Goal: Task Accomplishment & Management: Manage account settings

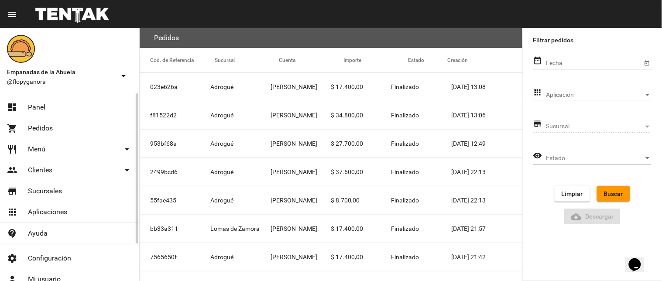
click at [38, 103] on span "Panel" at bounding box center [36, 107] width 17 height 9
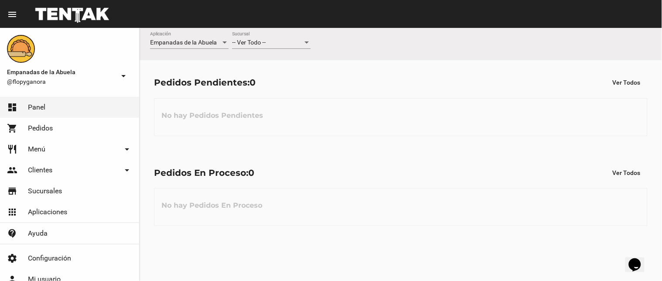
click at [271, 45] on div "-- Ver Todo --" at bounding box center [267, 42] width 71 height 7
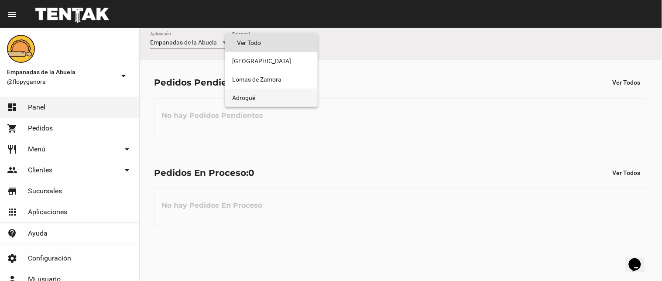
click at [280, 103] on span "Adrogué" at bounding box center [271, 98] width 79 height 18
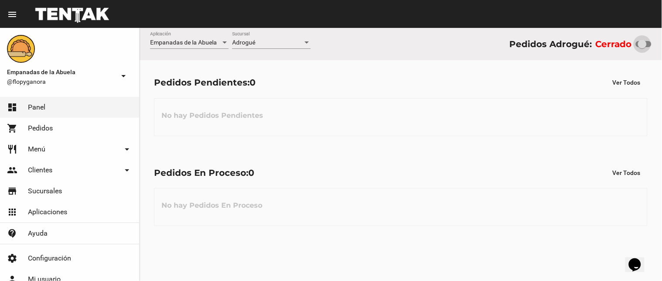
drag, startPoint x: 644, startPoint y: 41, endPoint x: 652, endPoint y: 41, distance: 7.9
click at [647, 41] on div at bounding box center [642, 44] width 9 height 9
checkbox input "true"
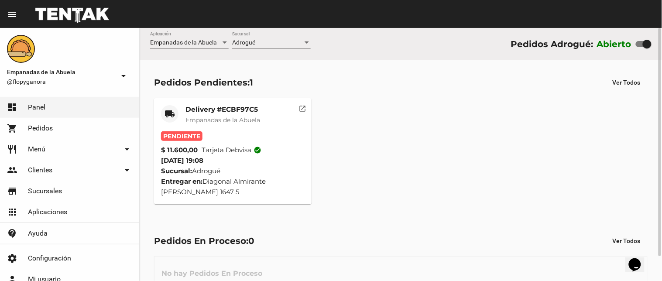
click at [248, 111] on mat-card-title "Delivery #ECBF97C5" at bounding box center [223, 109] width 75 height 9
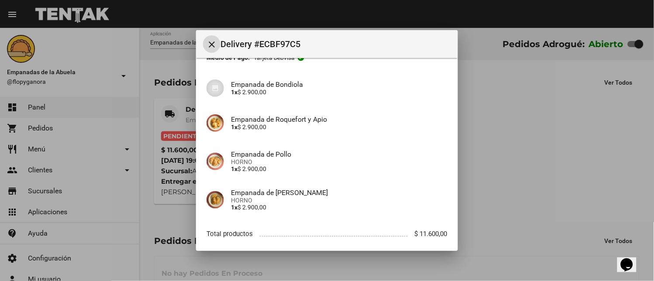
scroll to position [106, 0]
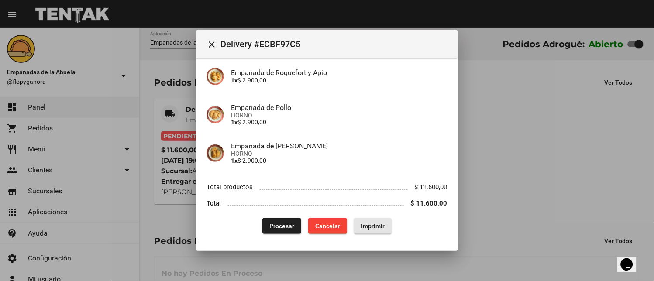
click at [376, 227] on span "Imprimir" at bounding box center [373, 226] width 24 height 7
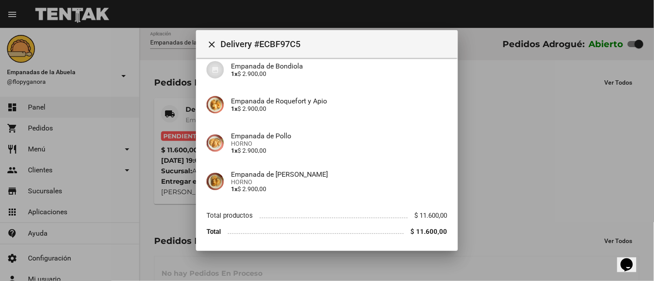
scroll to position [106, 0]
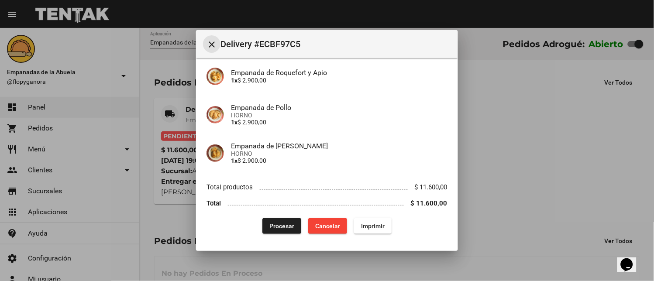
click at [206, 38] on button "close" at bounding box center [211, 43] width 17 height 17
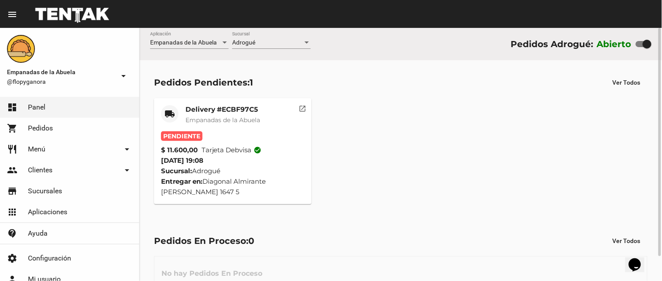
click at [206, 106] on mat-card-title "Delivery #ECBF97C5" at bounding box center [223, 109] width 75 height 9
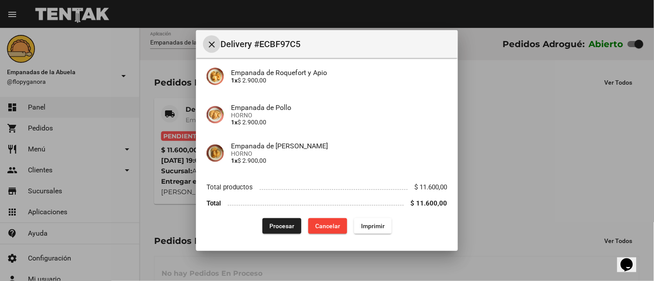
click at [379, 223] on span "Imprimir" at bounding box center [373, 226] width 24 height 7
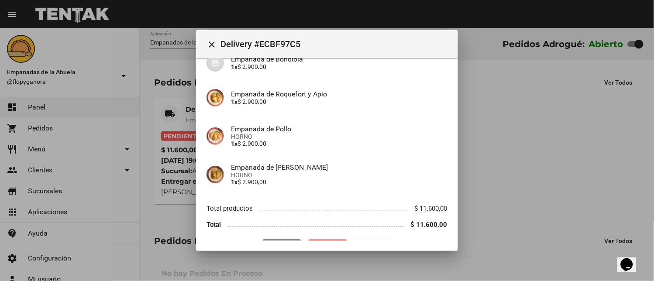
scroll to position [106, 0]
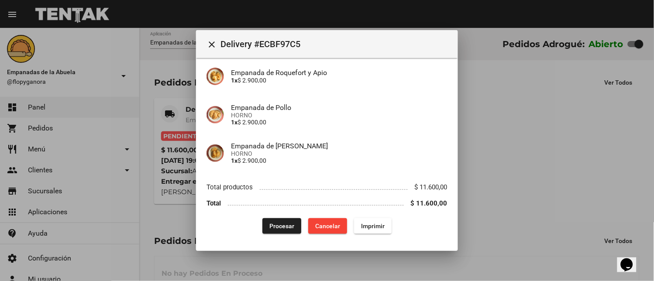
click at [270, 221] on button "Procesar" at bounding box center [281, 226] width 39 height 16
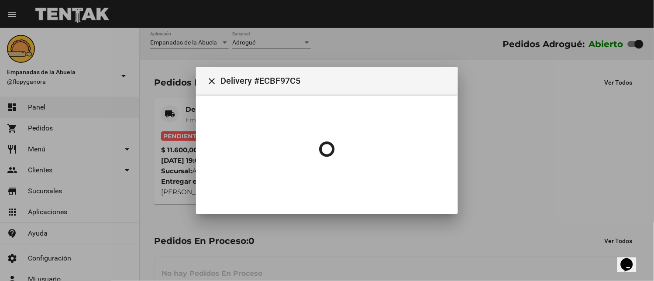
scroll to position [0, 0]
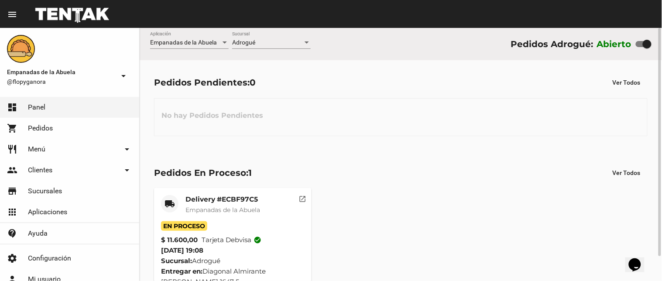
click at [208, 196] on mat-card-title "Delivery #ECBF97C5" at bounding box center [223, 199] width 75 height 9
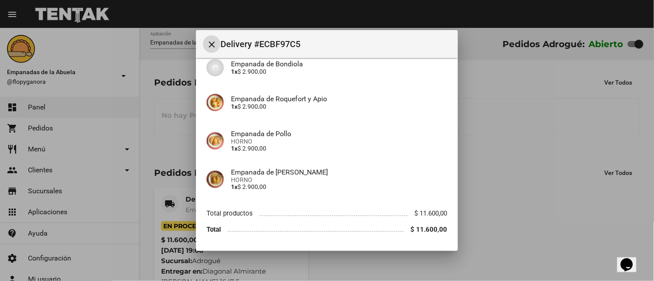
scroll to position [106, 0]
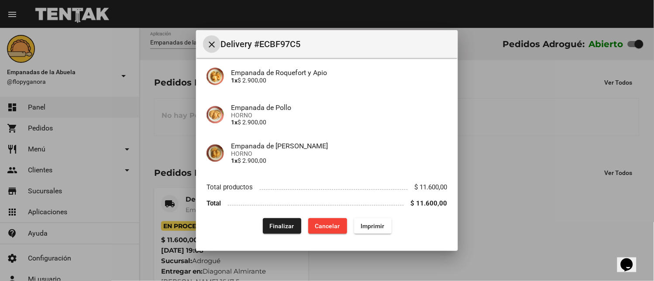
click at [270, 228] on span "Finalizar" at bounding box center [282, 226] width 24 height 7
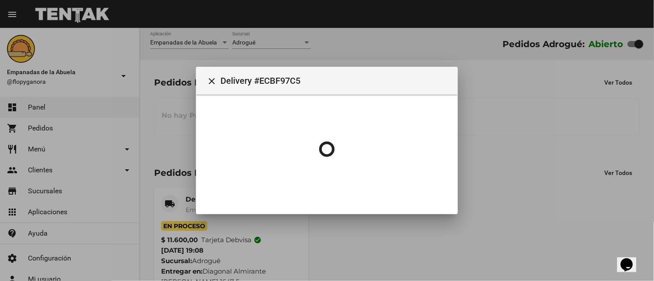
scroll to position [0, 0]
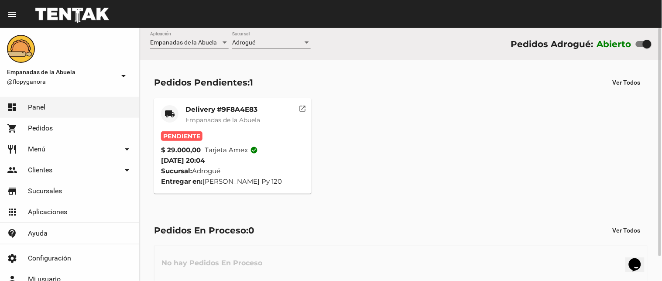
click at [210, 107] on mat-card-title "Delivery #9F8A4E83" at bounding box center [223, 109] width 75 height 9
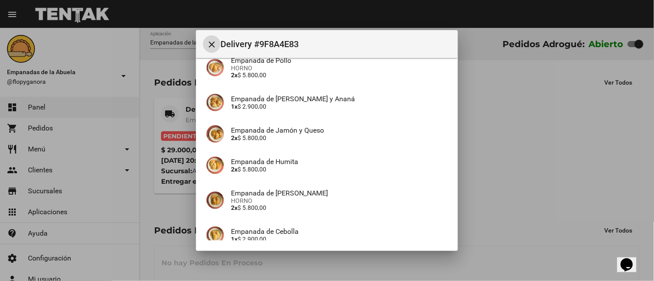
scroll to position [162, 0]
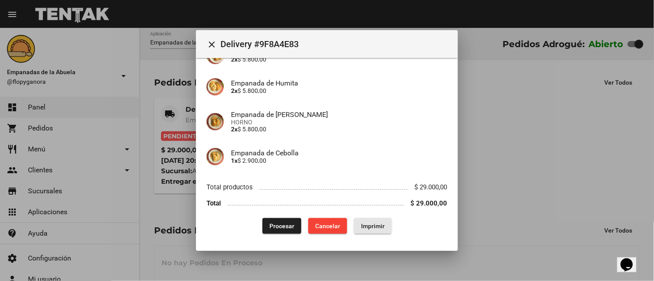
click at [363, 224] on span "Imprimir" at bounding box center [373, 226] width 24 height 7
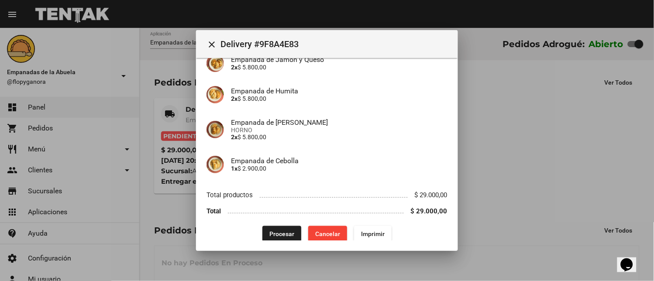
scroll to position [162, 0]
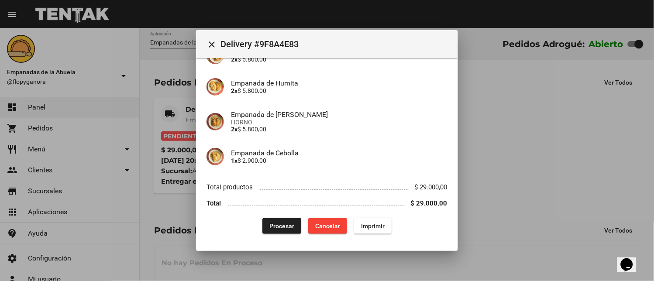
click at [273, 224] on span "Procesar" at bounding box center [281, 226] width 25 height 7
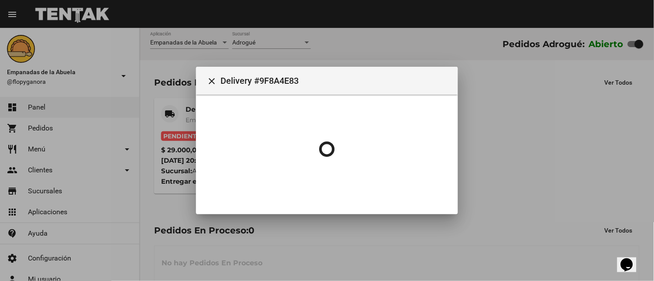
scroll to position [0, 0]
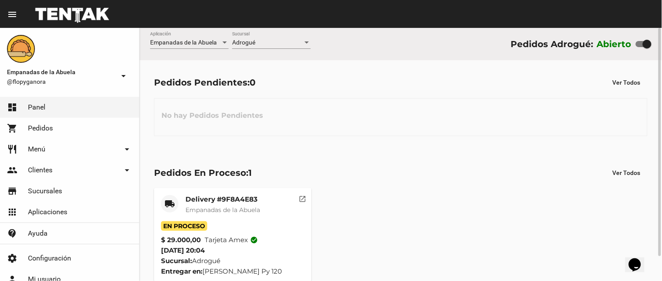
click at [227, 202] on mat-card-title "Delivery #9F8A4E83" at bounding box center [223, 199] width 75 height 9
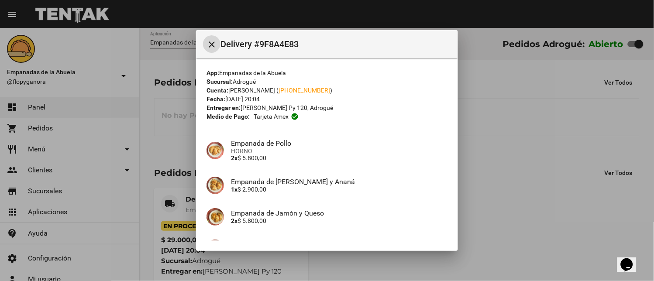
scroll to position [162, 0]
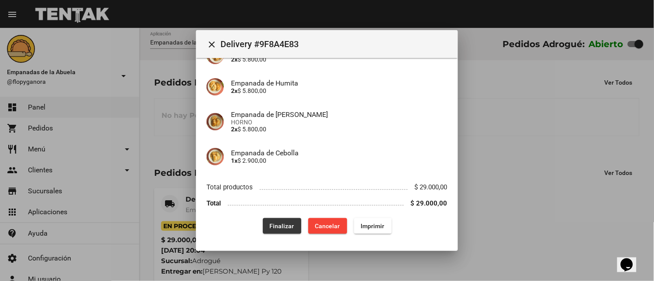
drag, startPoint x: 280, startPoint y: 225, endPoint x: 179, endPoint y: 7, distance: 240.5
click at [278, 224] on span "Finalizar" at bounding box center [282, 226] width 24 height 7
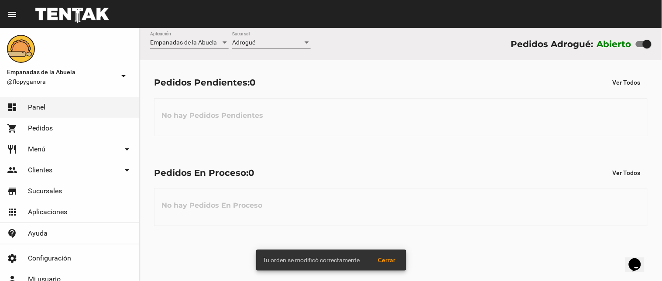
click at [294, 33] on div "Adrogué Sucursal" at bounding box center [271, 40] width 79 height 17
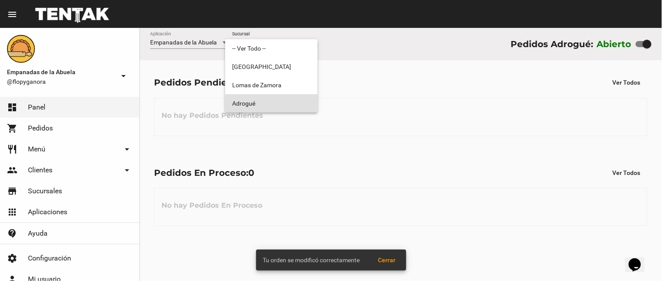
click at [266, 107] on span "Adrogué" at bounding box center [271, 103] width 79 height 18
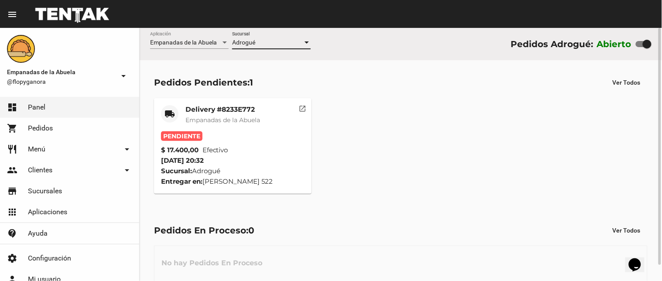
click at [217, 110] on mat-card-title "Delivery #8233E772" at bounding box center [223, 109] width 75 height 9
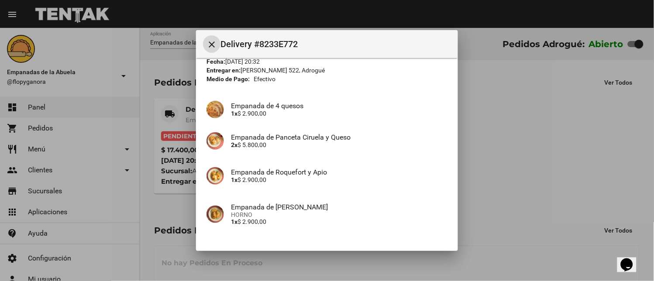
scroll to position [137, 0]
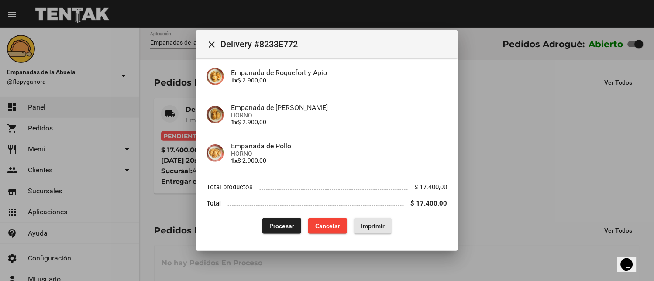
drag, startPoint x: 368, startPoint y: 226, endPoint x: 465, endPoint y: 236, distance: 97.0
click at [369, 226] on span "Imprimir" at bounding box center [373, 226] width 24 height 7
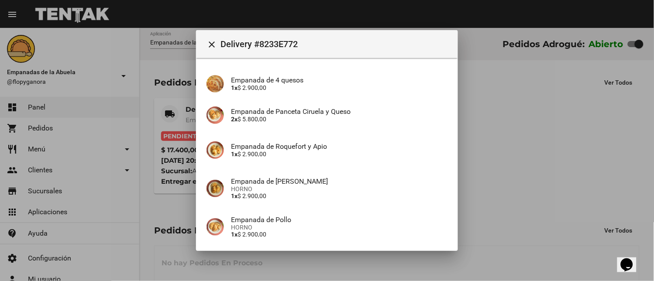
scroll to position [137, 0]
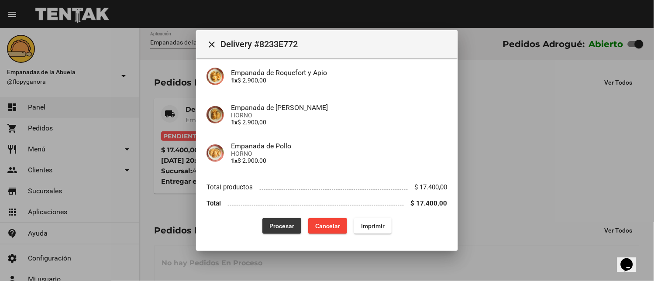
click at [269, 228] on span "Procesar" at bounding box center [281, 226] width 25 height 7
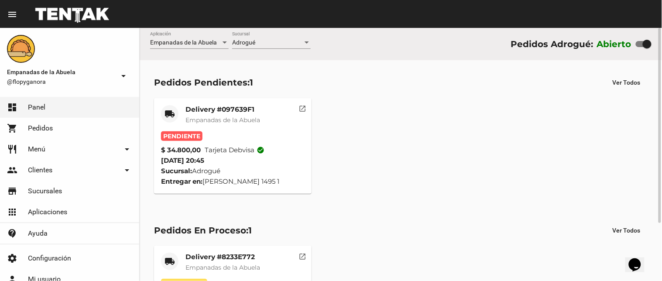
click at [210, 110] on mat-card-title "Delivery #097639F1" at bounding box center [223, 109] width 75 height 9
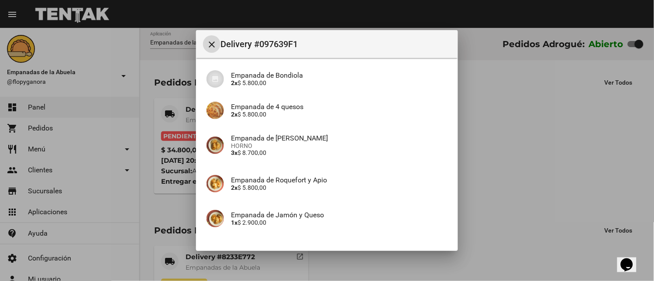
scroll to position [193, 0]
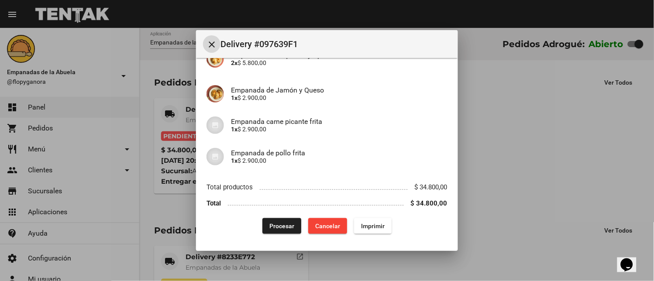
click at [368, 225] on span "Imprimir" at bounding box center [373, 226] width 24 height 7
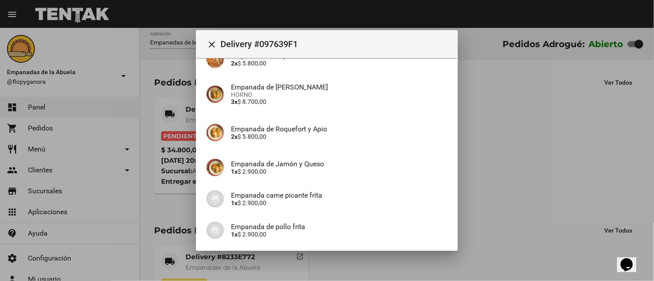
scroll to position [193, 0]
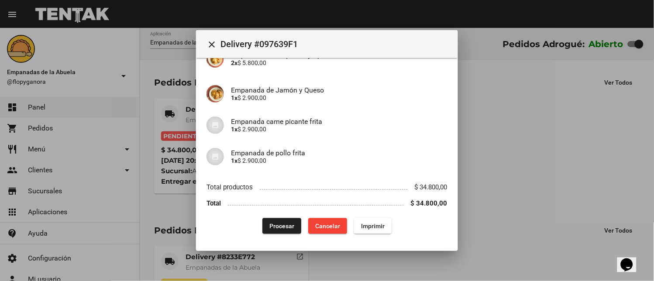
click at [272, 224] on span "Procesar" at bounding box center [281, 226] width 25 height 7
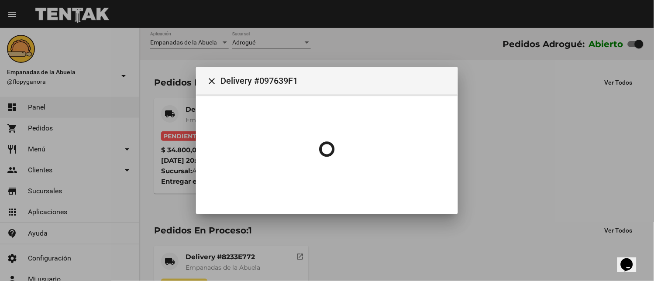
scroll to position [0, 0]
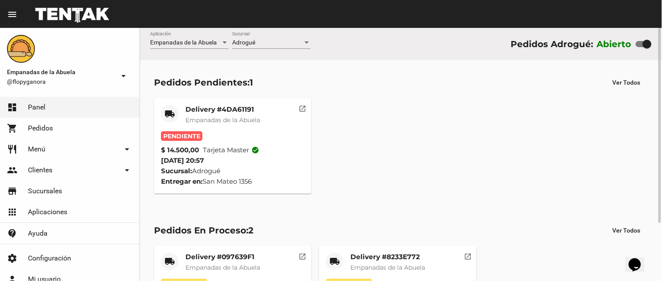
click at [210, 110] on mat-card-title "Delivery #4DA61191" at bounding box center [223, 109] width 75 height 9
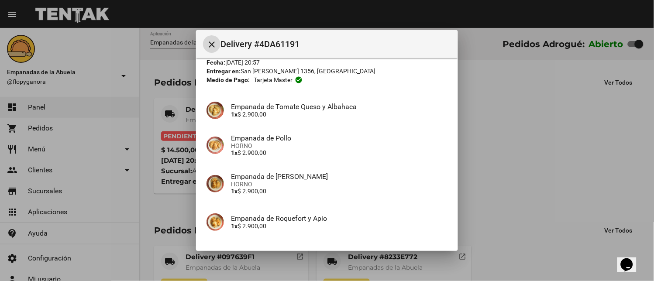
scroll to position [137, 0]
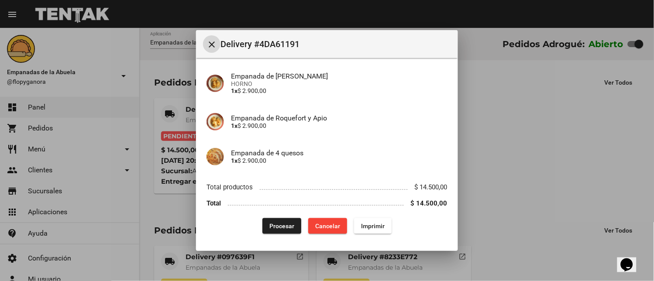
drag, startPoint x: 375, startPoint y: 221, endPoint x: 228, endPoint y: 275, distance: 156.8
click at [375, 223] on span "Imprimir" at bounding box center [373, 226] width 24 height 7
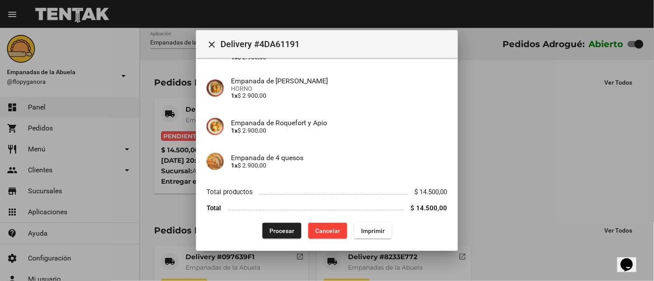
scroll to position [137, 0]
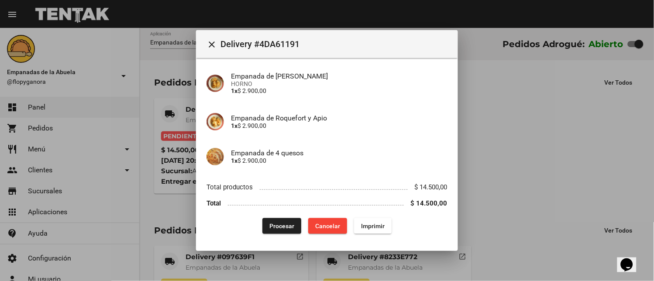
click at [264, 224] on button "Procesar" at bounding box center [281, 226] width 39 height 16
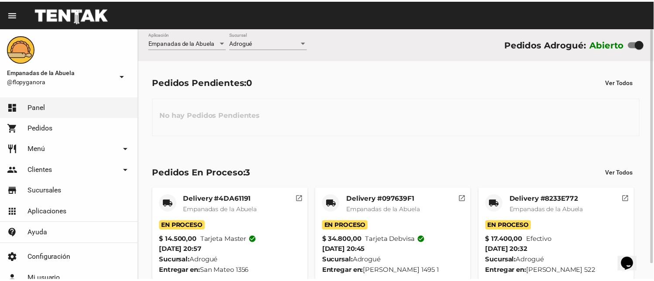
scroll to position [17, 0]
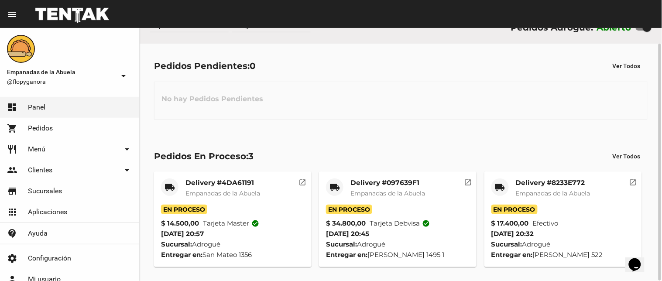
click at [497, 182] on mat-icon "local_shipping" at bounding box center [500, 187] width 10 height 10
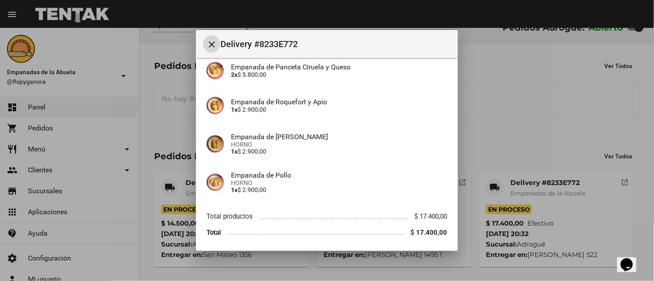
scroll to position [137, 0]
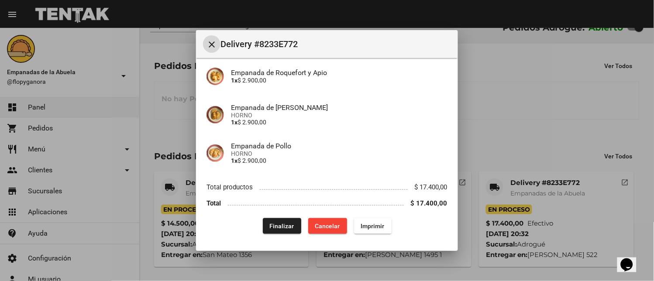
click at [285, 229] on span "Finalizar" at bounding box center [282, 226] width 24 height 7
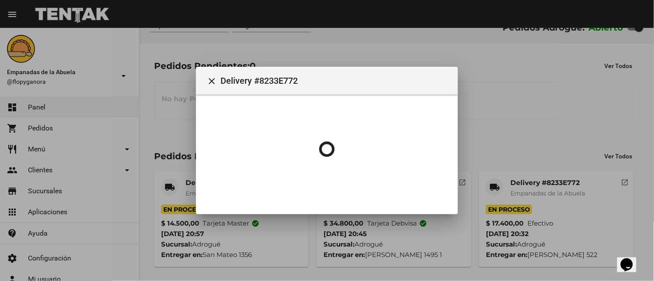
scroll to position [0, 0]
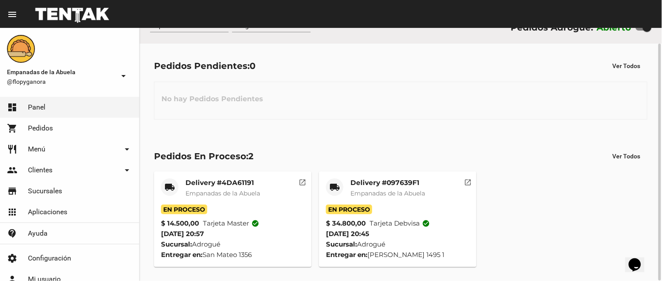
click at [394, 186] on mat-card-title "Delivery #097639F1" at bounding box center [388, 183] width 75 height 9
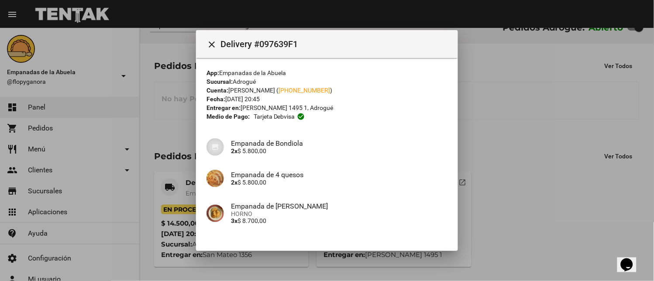
scroll to position [193, 0]
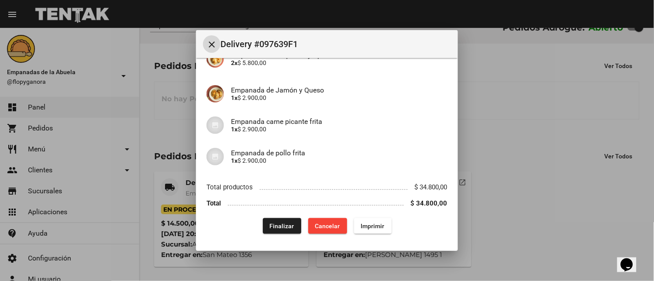
click at [263, 226] on button "Finalizar" at bounding box center [282, 226] width 38 height 16
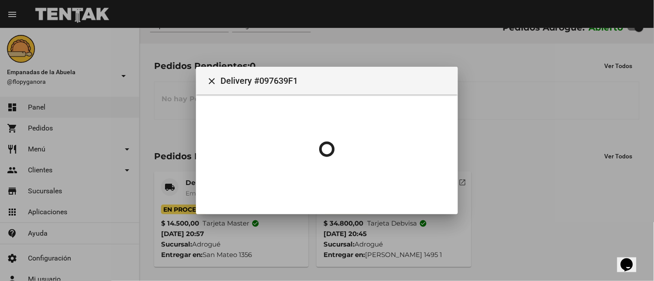
scroll to position [0, 0]
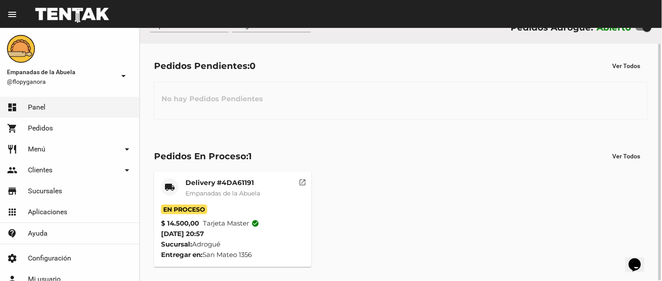
click at [204, 177] on mat-card "local_shipping Delivery #4DA61191 Empanadas de la Abuela En Proceso $ 14.500,00…" at bounding box center [233, 220] width 158 height 96
click at [239, 185] on mat-card-title "Delivery #4DA61191" at bounding box center [223, 183] width 75 height 9
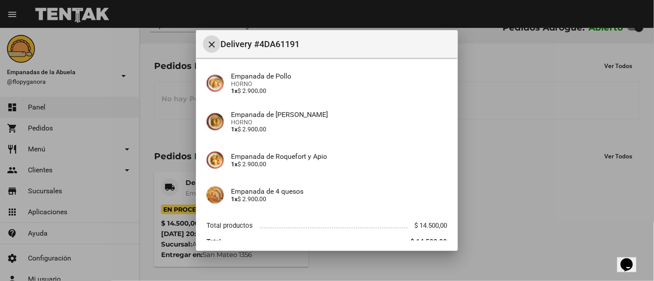
scroll to position [137, 0]
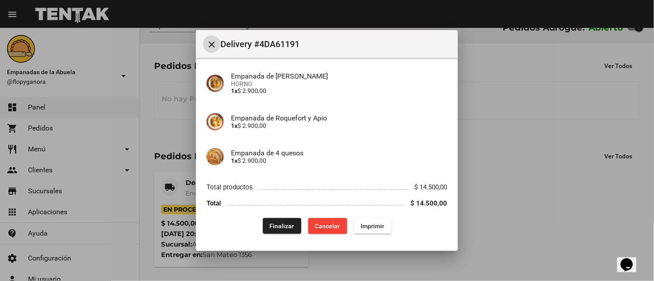
drag, startPoint x: 281, startPoint y: 228, endPoint x: 276, endPoint y: 225, distance: 5.9
click at [281, 227] on span "Finalizar" at bounding box center [282, 226] width 24 height 7
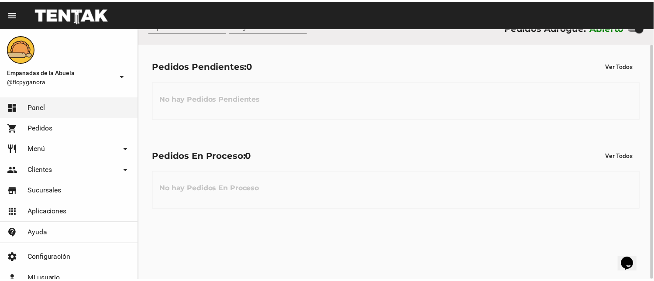
scroll to position [0, 0]
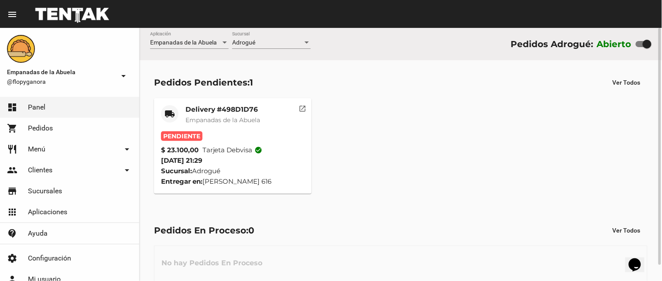
click at [216, 116] on span "Empanadas de la Abuela" at bounding box center [223, 120] width 75 height 8
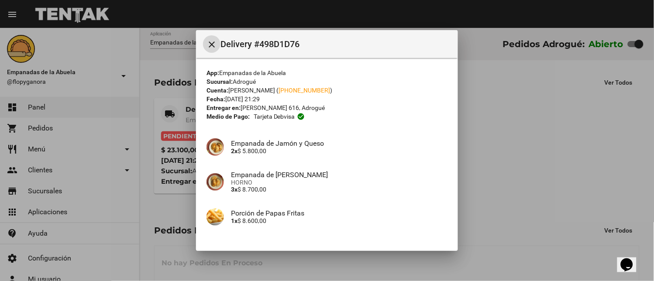
scroll to position [60, 0]
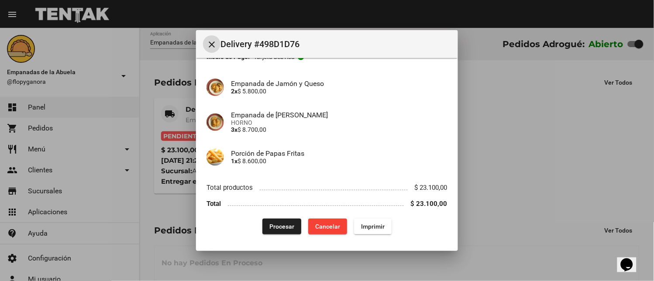
click at [375, 225] on span "Imprimir" at bounding box center [373, 226] width 24 height 7
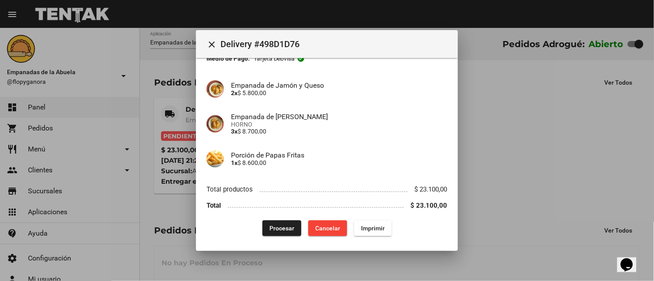
scroll to position [60, 0]
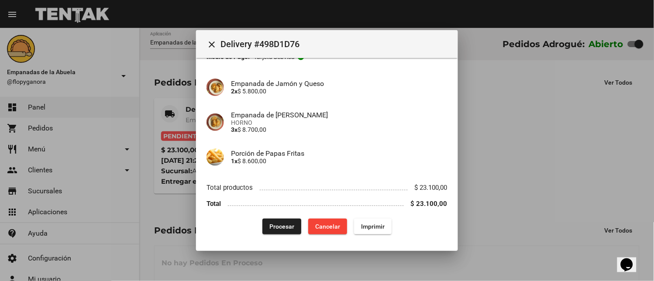
click at [280, 228] on span "Procesar" at bounding box center [281, 226] width 25 height 7
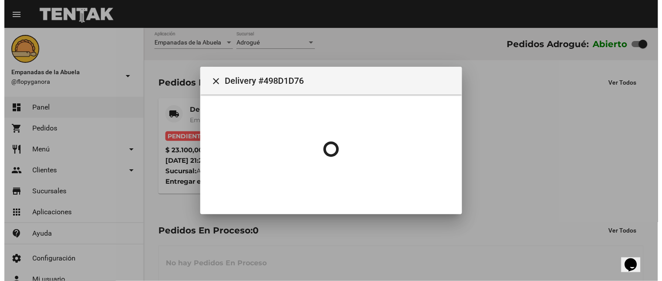
scroll to position [0, 0]
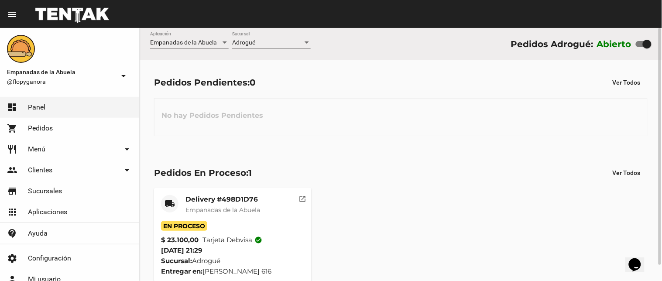
click at [248, 36] on div "Adrogué Sucursal" at bounding box center [271, 40] width 79 height 17
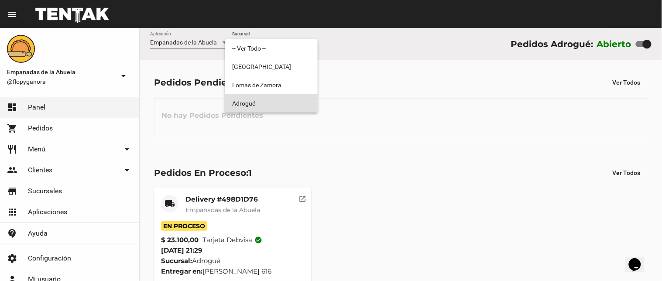
click at [254, 107] on span "Adrogué" at bounding box center [271, 103] width 79 height 18
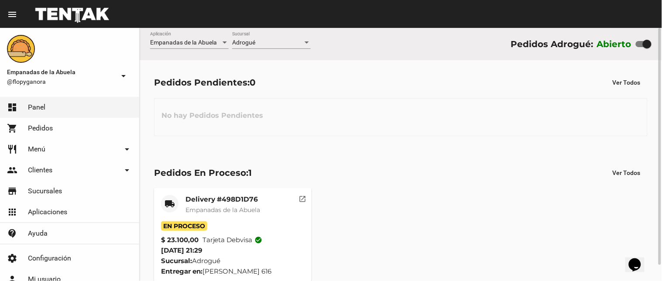
click at [225, 184] on div "Pedidos En Proceso: 1 Ver Todos local_shipping Delivery #498D1D76 Empanadas de …" at bounding box center [401, 225] width 523 height 148
click at [226, 202] on mat-card-title "Delivery #498D1D76" at bounding box center [223, 199] width 75 height 9
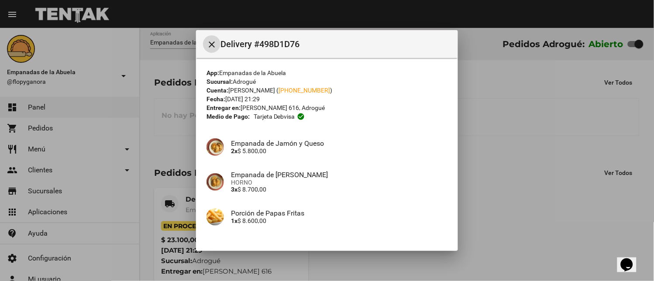
scroll to position [60, 0]
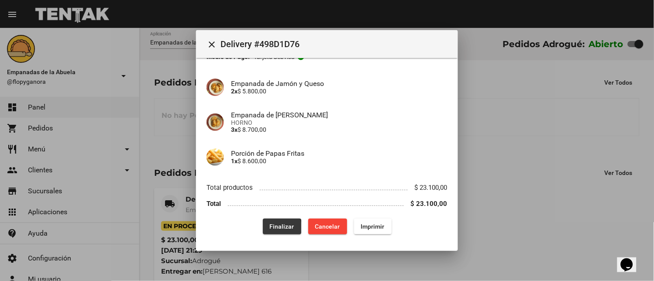
click at [271, 227] on span "Finalizar" at bounding box center [282, 226] width 24 height 7
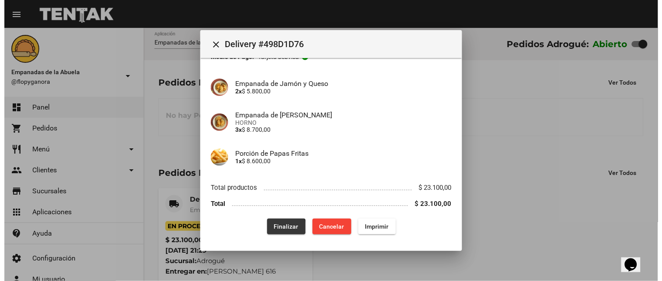
scroll to position [0, 0]
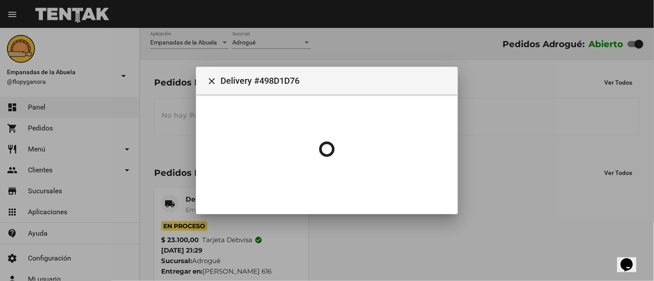
click at [281, 45] on div at bounding box center [327, 140] width 654 height 281
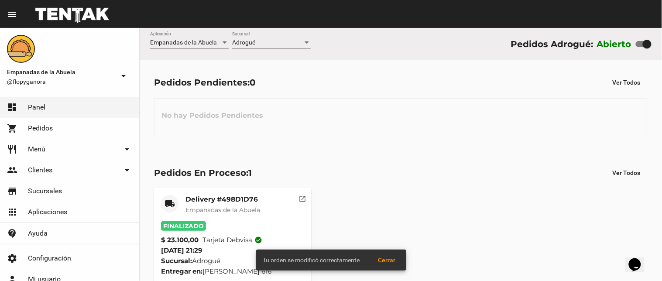
click at [282, 45] on div "Adrogué" at bounding box center [267, 42] width 71 height 7
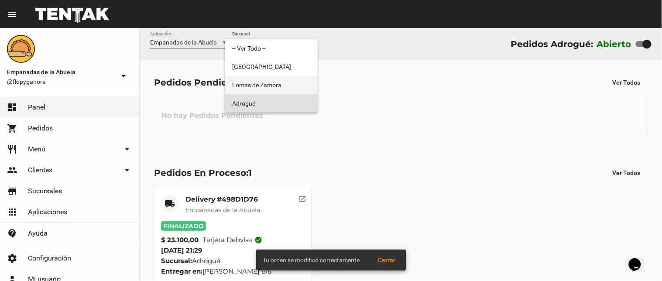
click at [269, 79] on span "Lomas de Zamora" at bounding box center [271, 85] width 79 height 18
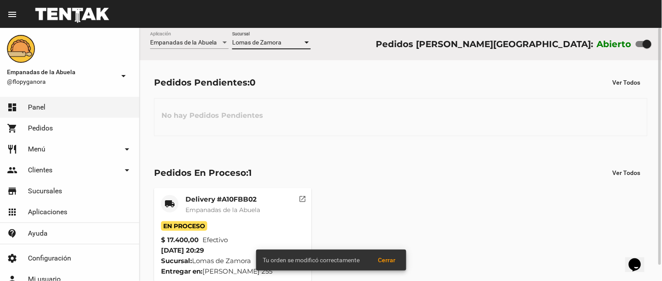
click at [273, 39] on span "Lomas de Zamora" at bounding box center [256, 42] width 49 height 7
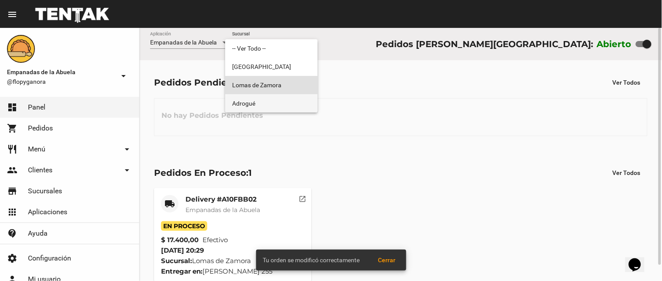
drag, startPoint x: 271, startPoint y: 103, endPoint x: 529, endPoint y: 100, distance: 258.0
click at [271, 104] on span "Adrogué" at bounding box center [271, 103] width 79 height 18
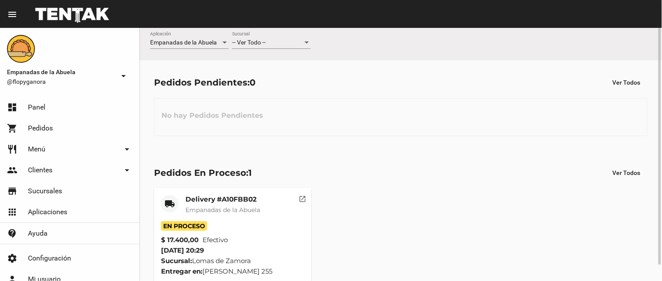
click at [296, 41] on div "-- Ver Todo --" at bounding box center [267, 42] width 71 height 7
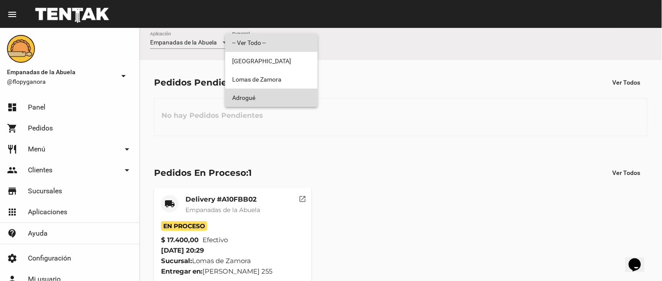
click at [281, 100] on span "Adrogué" at bounding box center [271, 98] width 79 height 18
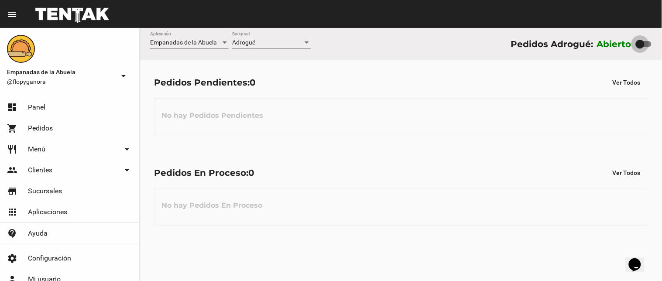
drag, startPoint x: 645, startPoint y: 44, endPoint x: 616, endPoint y: 48, distance: 29.1
click at [631, 46] on div "Abierto" at bounding box center [624, 44] width 55 height 14
checkbox input "false"
